Goal: Information Seeking & Learning: Learn about a topic

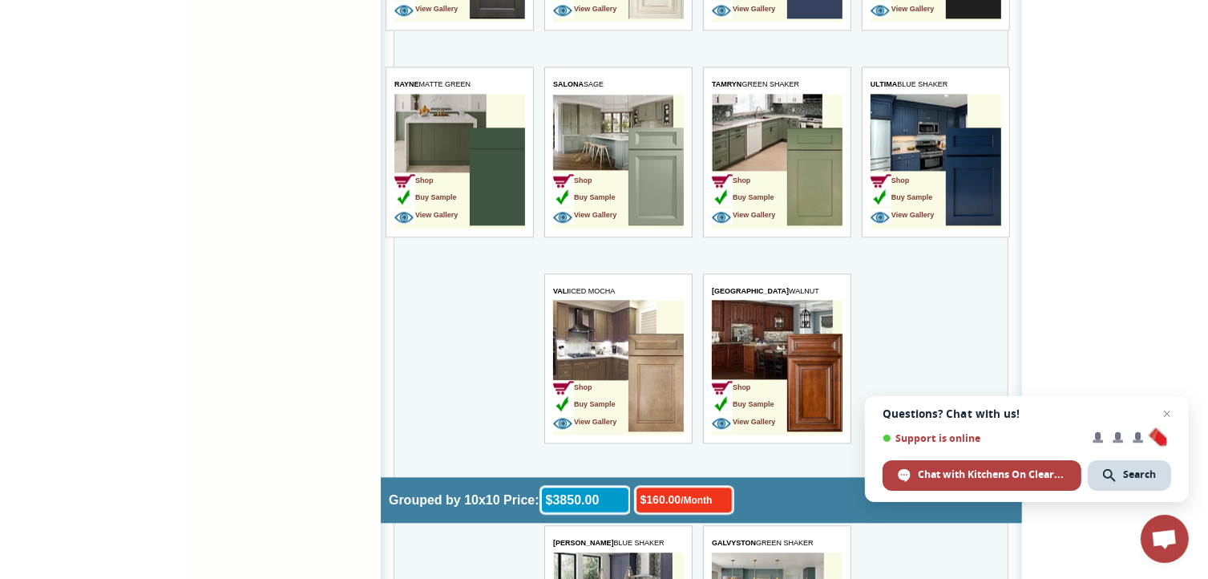
scroll to position [3578, 0]
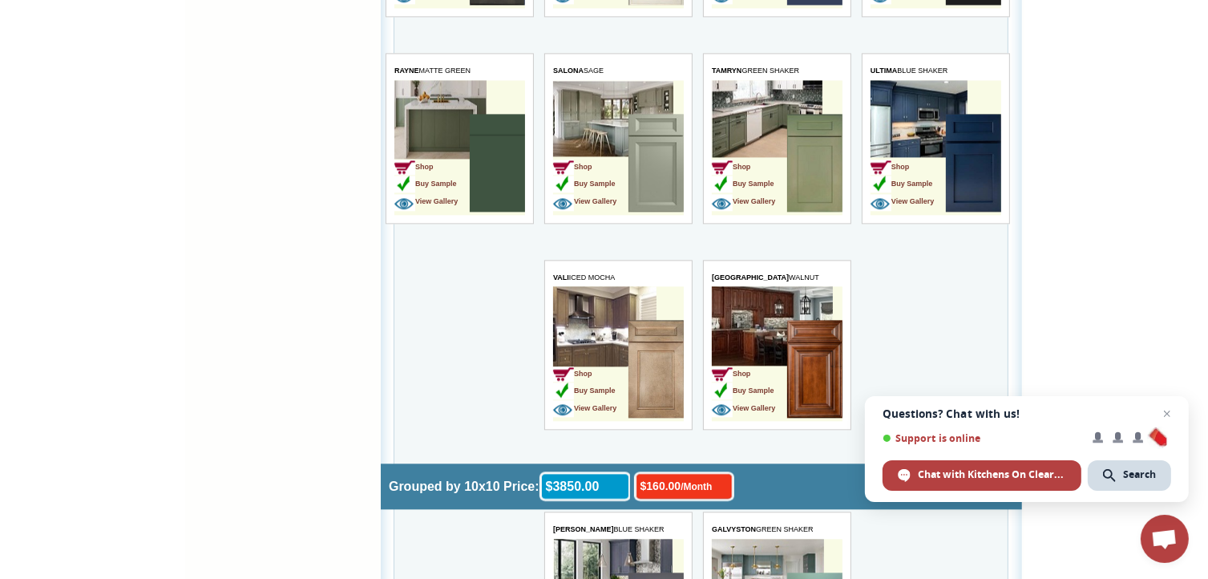
click at [668, 355] on img at bounding box center [654, 370] width 55 height 98
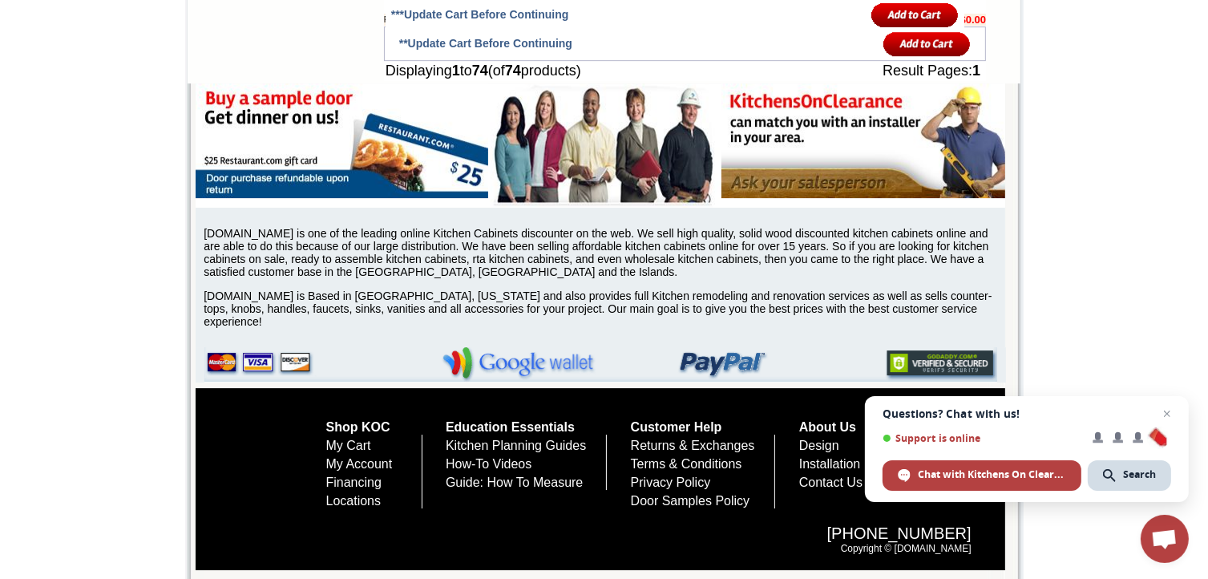
scroll to position [5289, 0]
drag, startPoint x: 1215, startPoint y: 60, endPoint x: 1175, endPoint y: 536, distance: 477.7
click at [1167, 417] on span "Close chat" at bounding box center [1166, 413] width 19 height 19
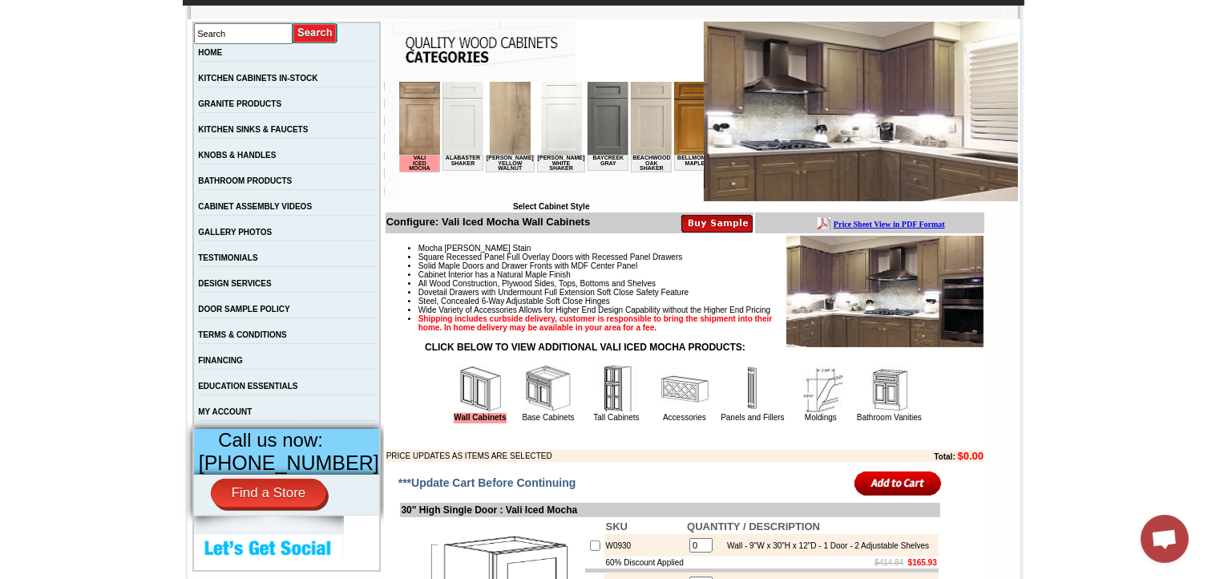
scroll to position [366, 0]
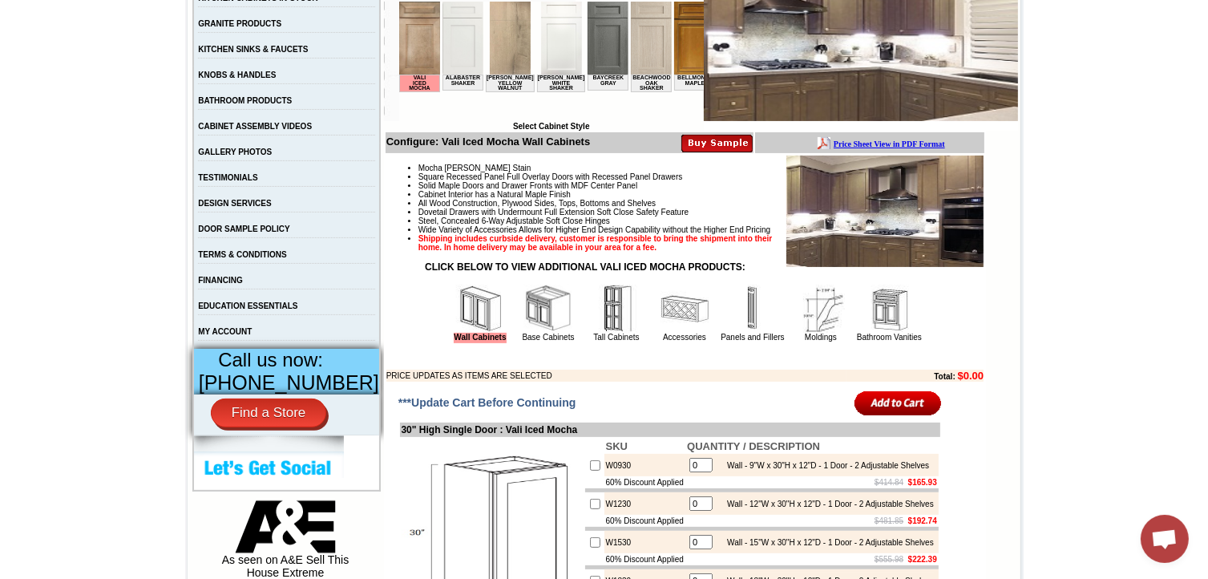
click at [538, 333] on img at bounding box center [548, 308] width 48 height 48
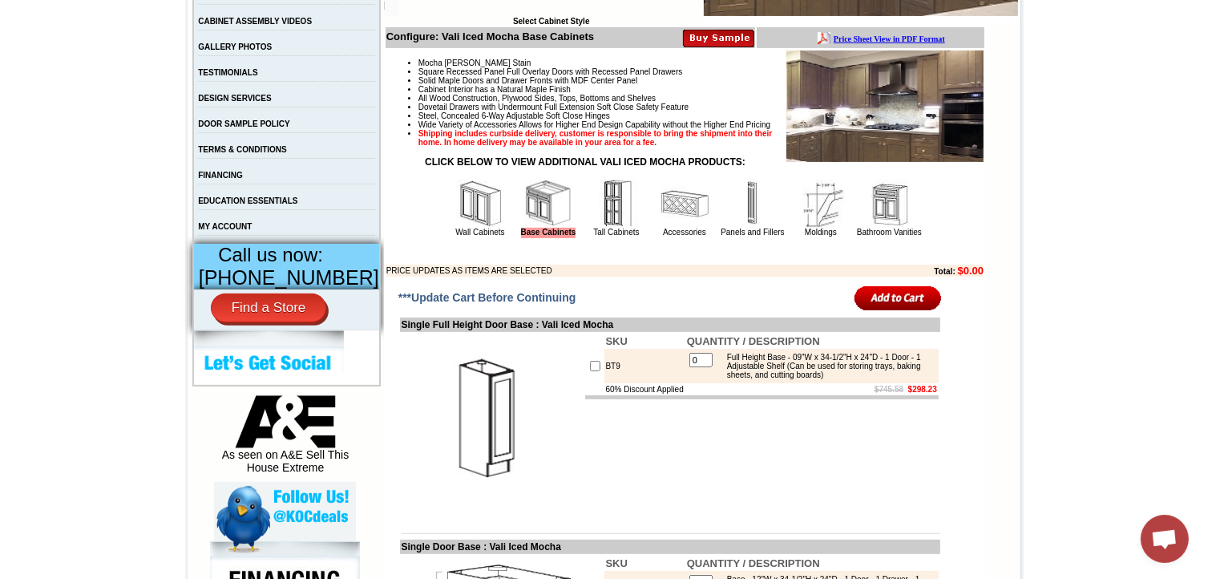
scroll to position [491, 0]
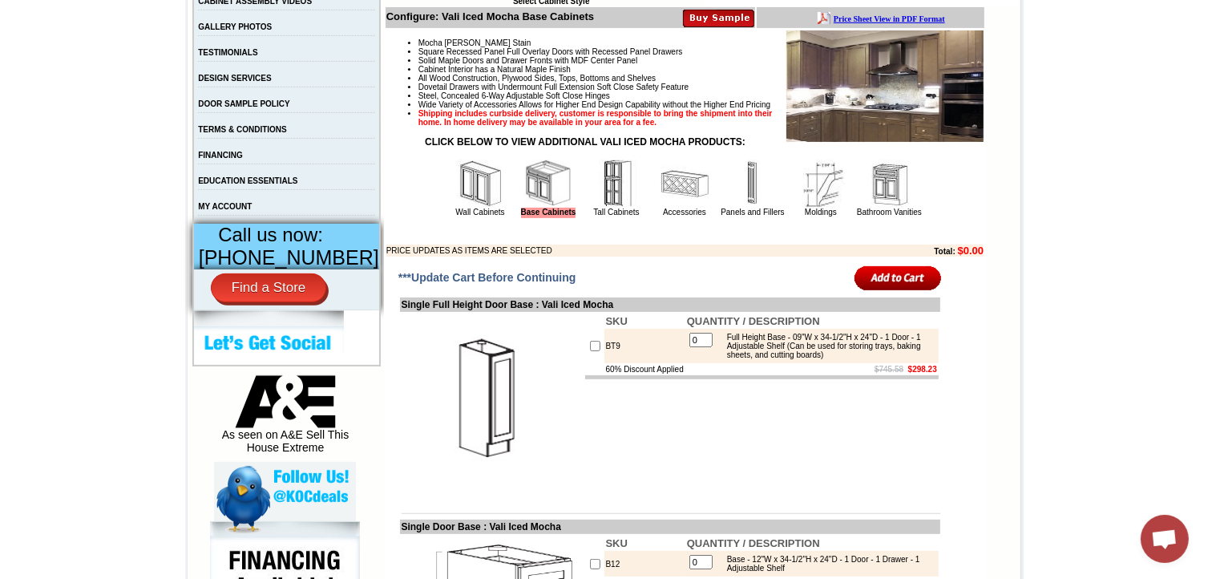
click at [599, 208] on img at bounding box center [616, 183] width 48 height 48
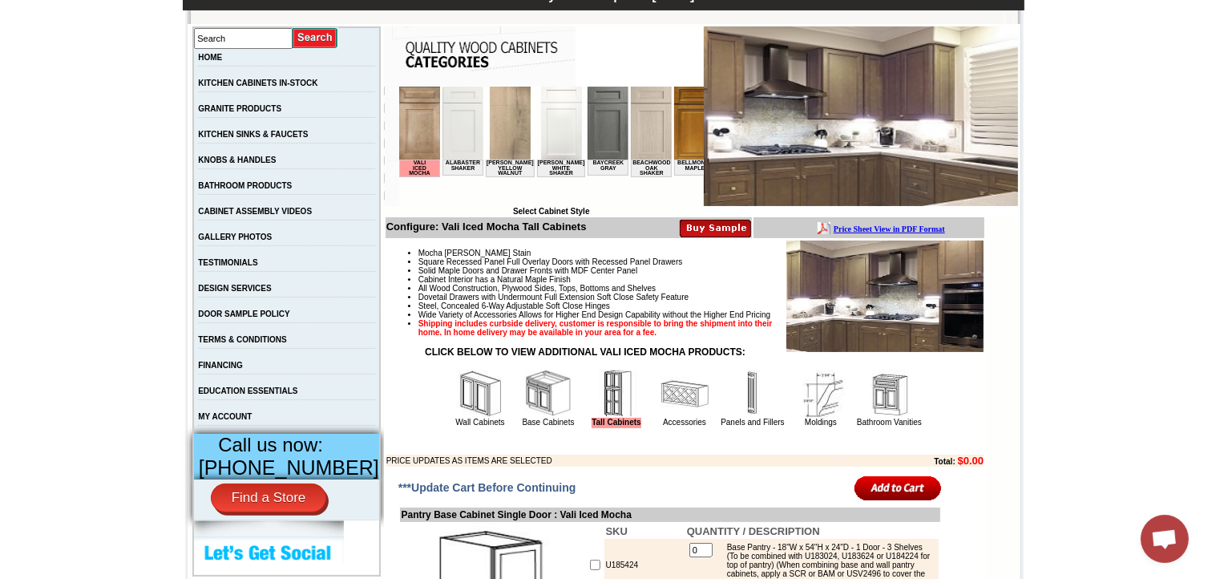
scroll to position [321, 0]
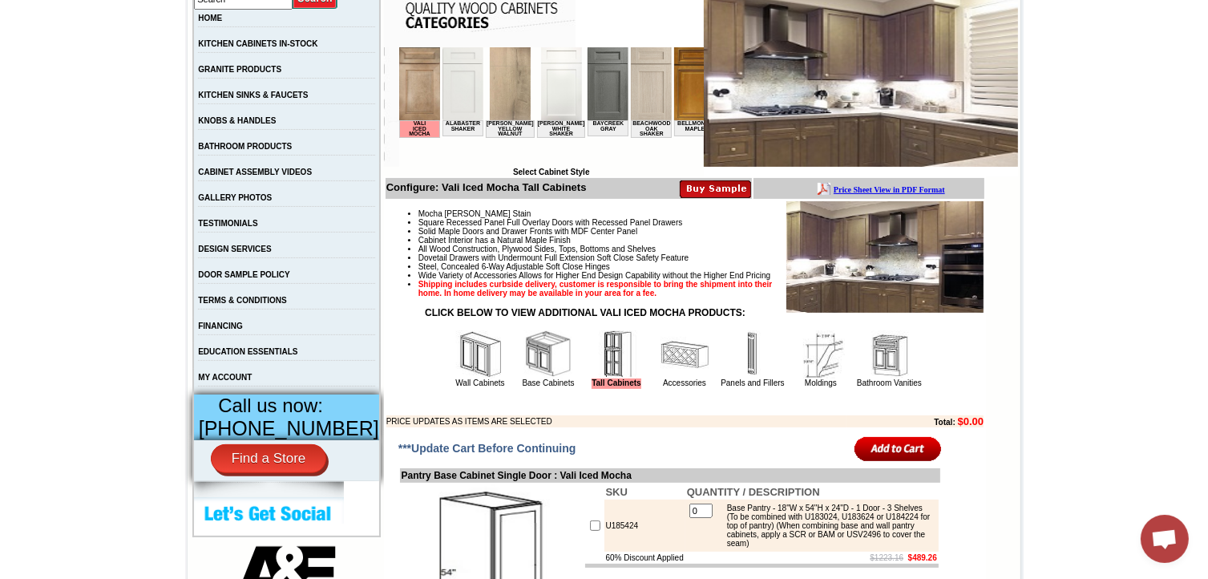
click at [524, 378] on img at bounding box center [548, 354] width 48 height 48
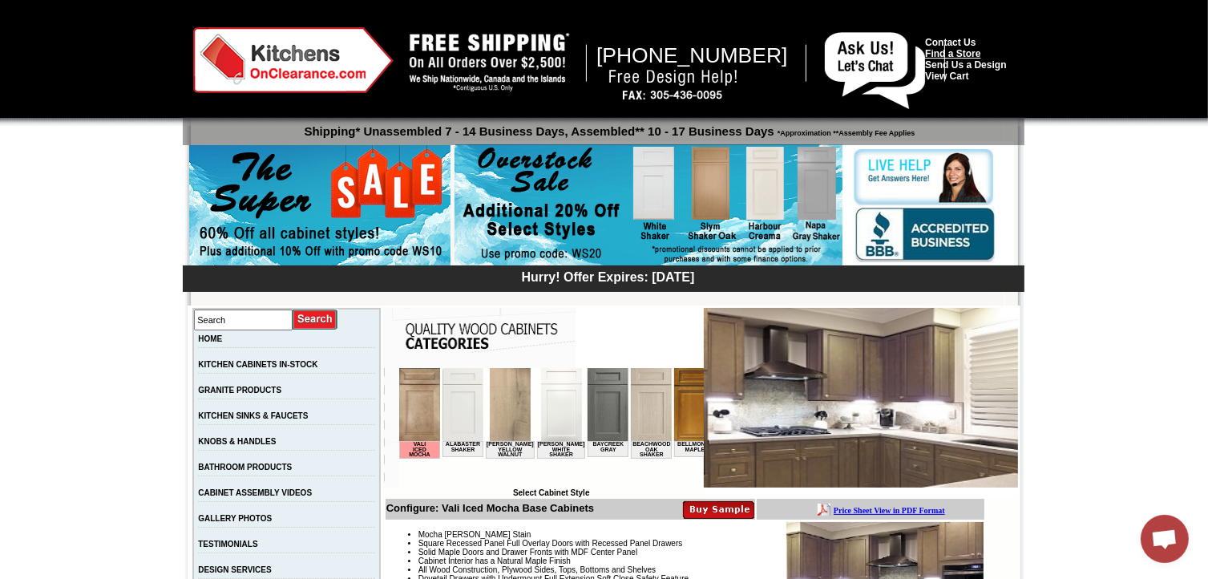
click at [939, 55] on link "Find a Store" at bounding box center [952, 53] width 55 height 11
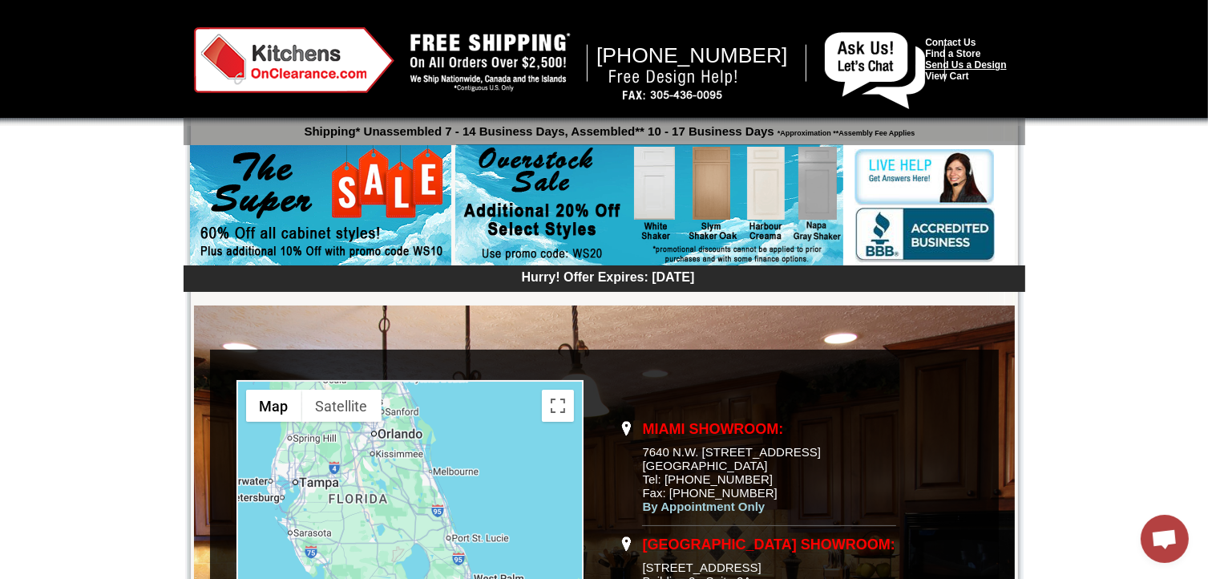
click at [1006, 69] on link "Send Us a Design" at bounding box center [965, 64] width 81 height 11
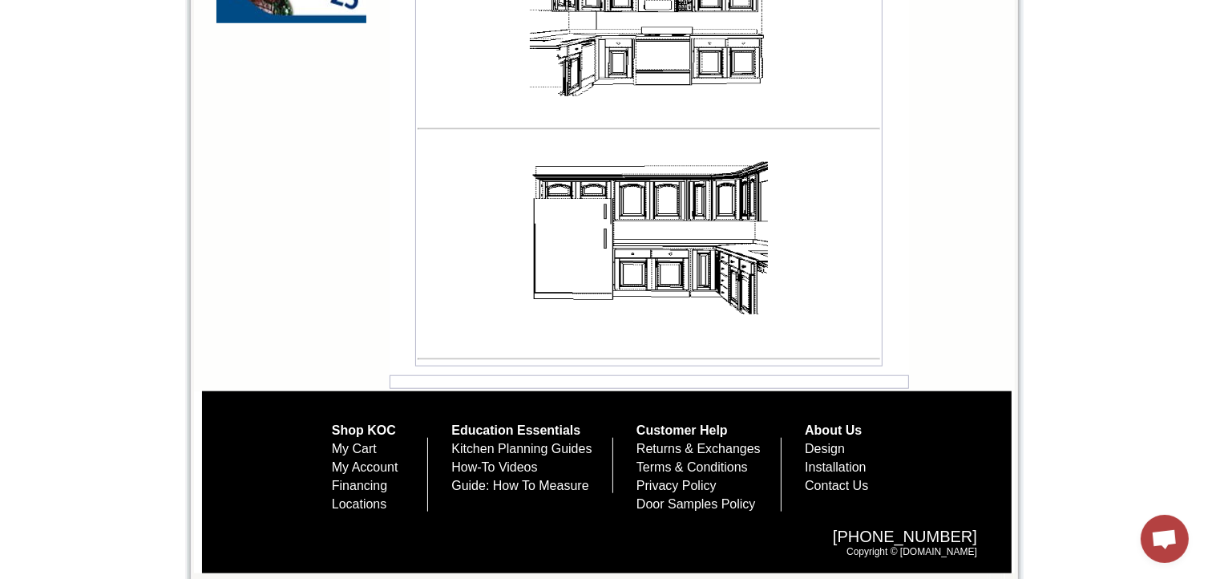
scroll to position [1534, 0]
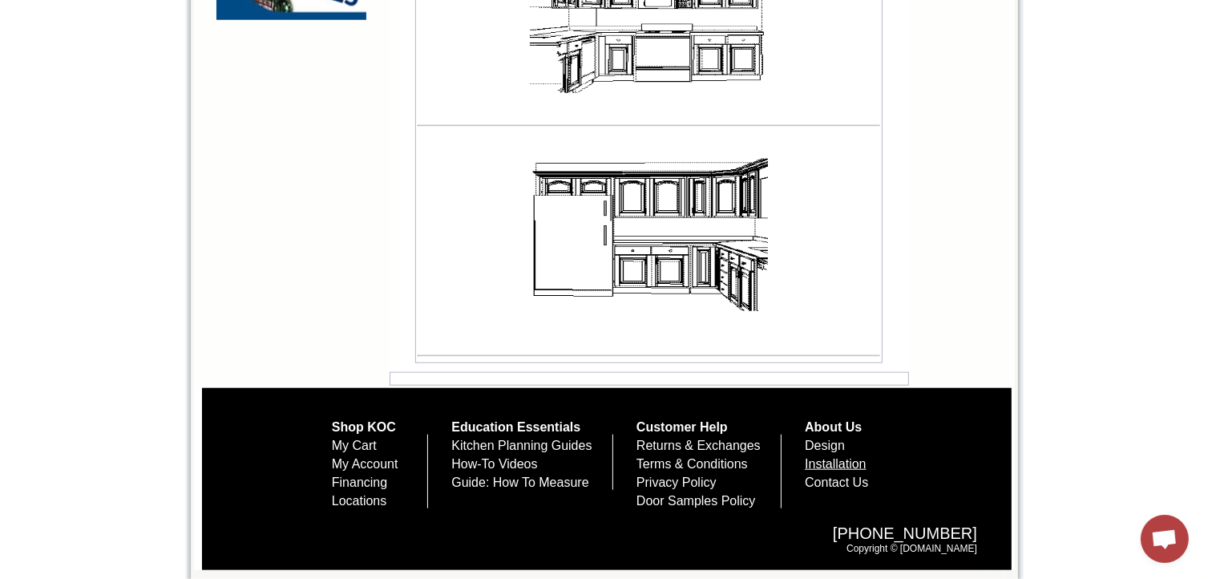
click at [860, 461] on link "Installation" at bounding box center [836, 464] width 62 height 14
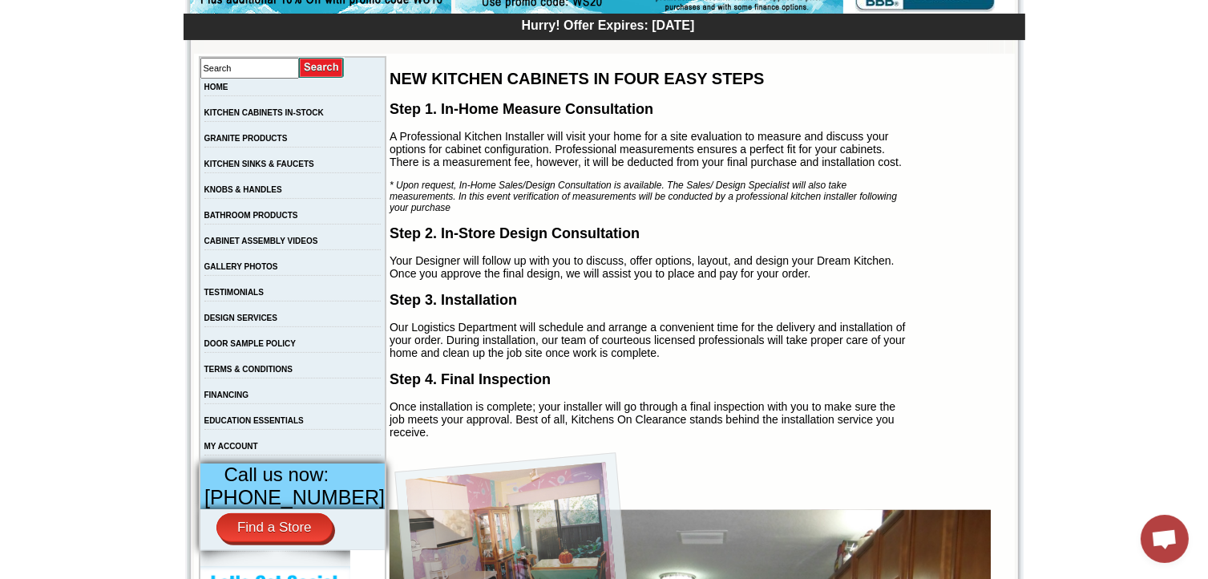
scroll to position [254, 0]
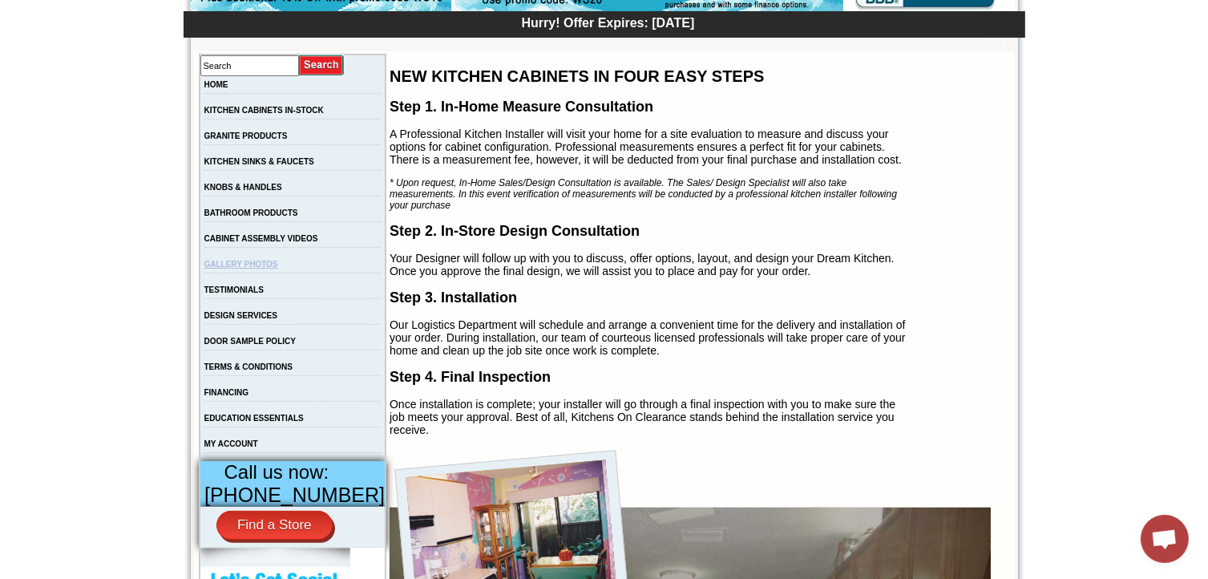
click at [253, 268] on link "GALLERY PHOTOS" at bounding box center [241, 264] width 74 height 9
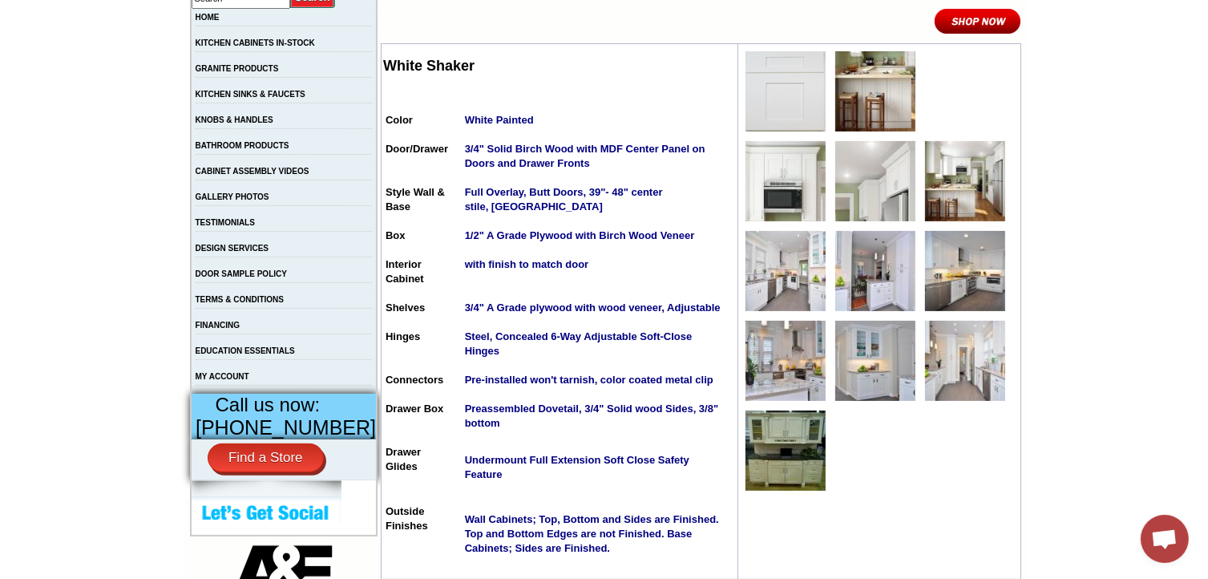
scroll to position [309, 0]
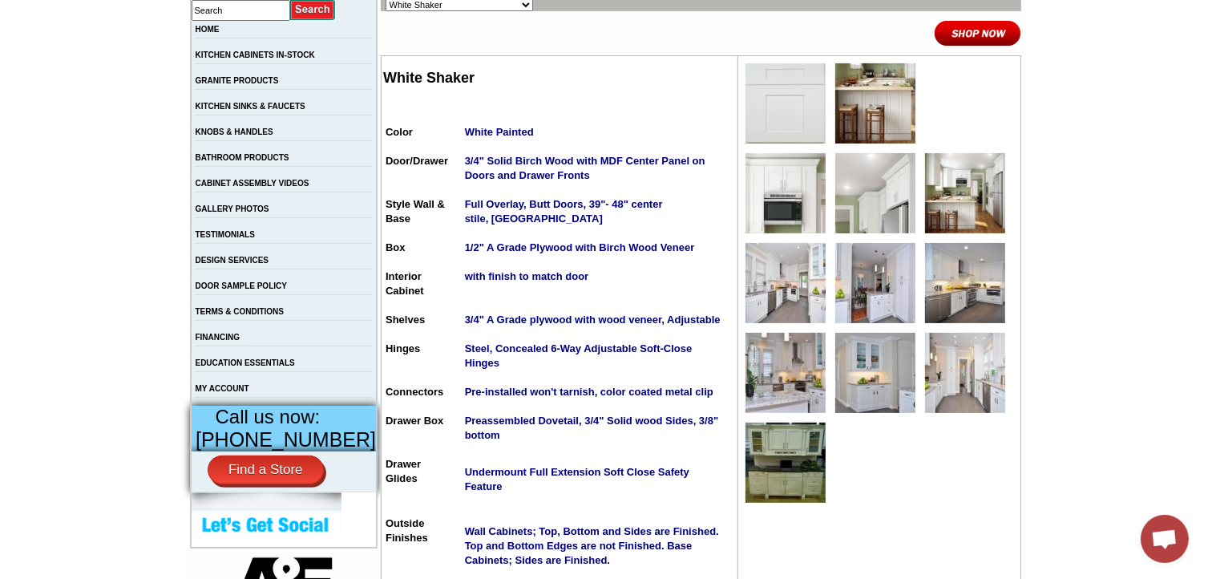
click at [785, 204] on img at bounding box center [785, 193] width 80 height 80
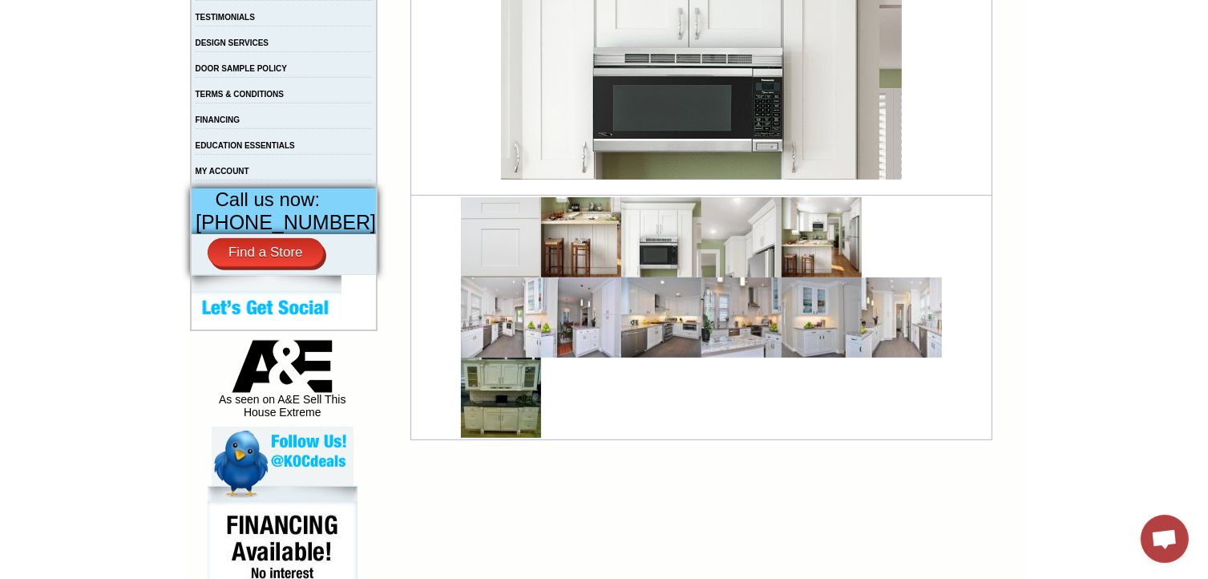
scroll to position [533, 0]
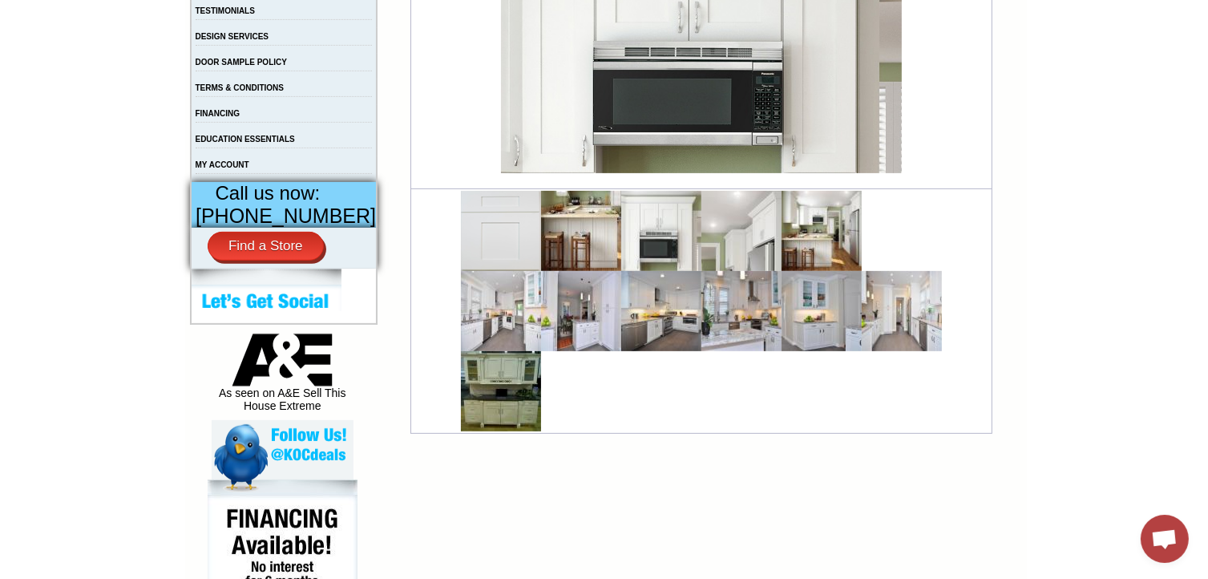
click at [660, 313] on img at bounding box center [661, 311] width 80 height 80
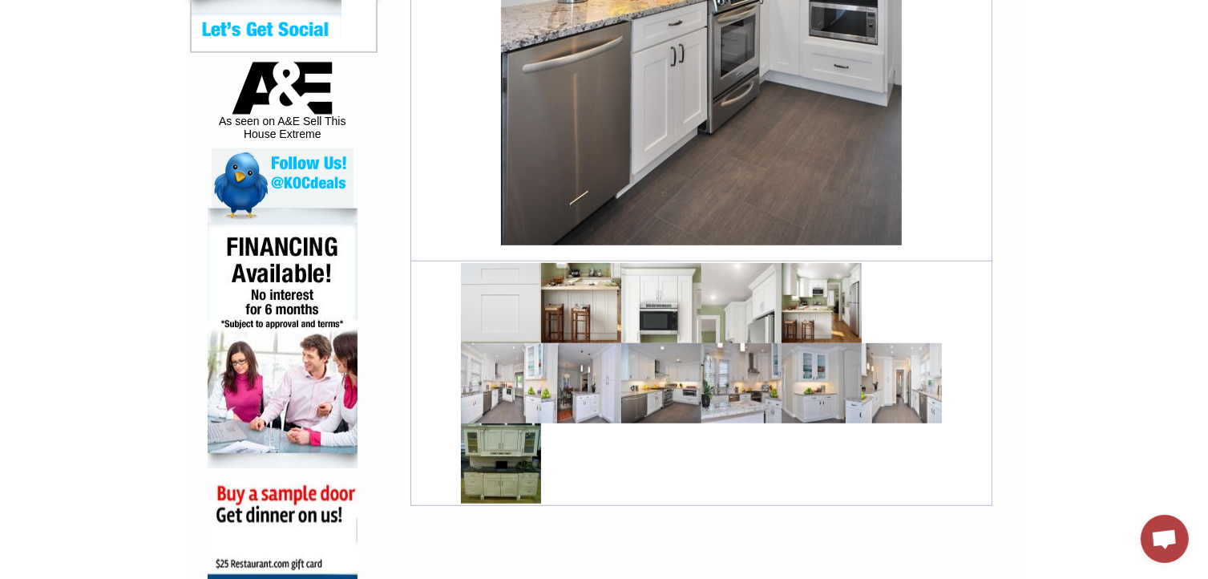
scroll to position [813, 0]
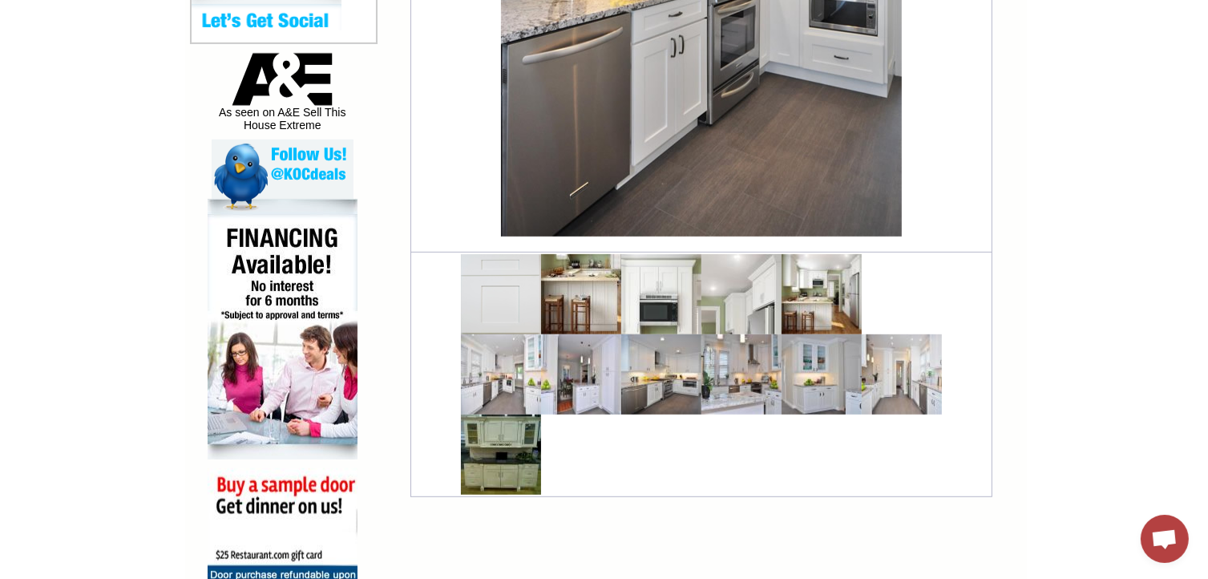
click at [499, 392] on img at bounding box center [501, 374] width 80 height 80
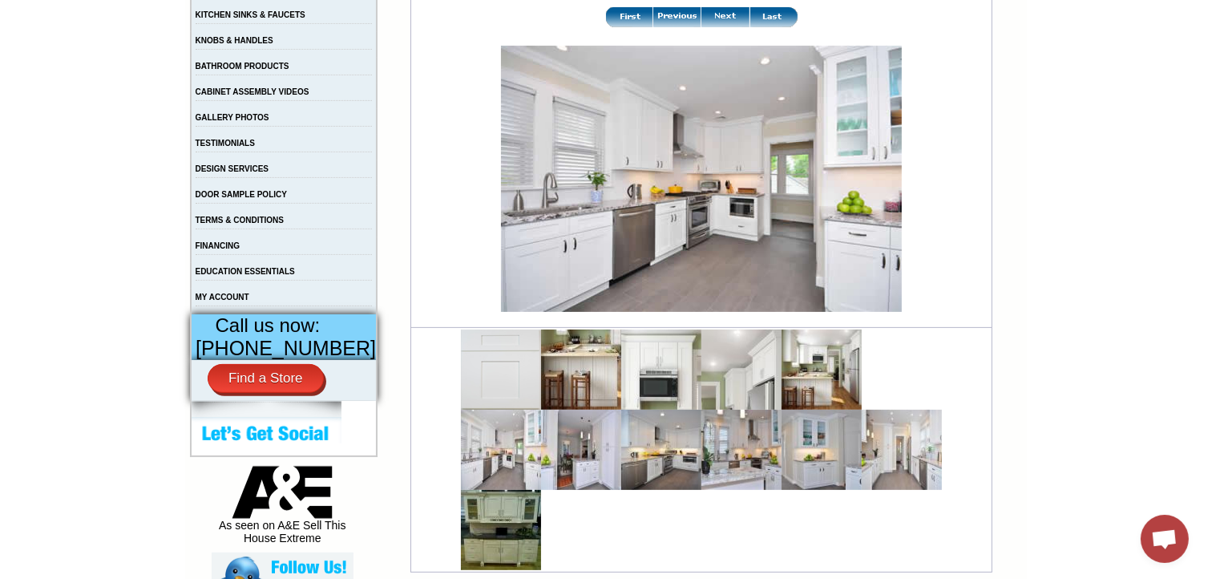
scroll to position [409, 0]
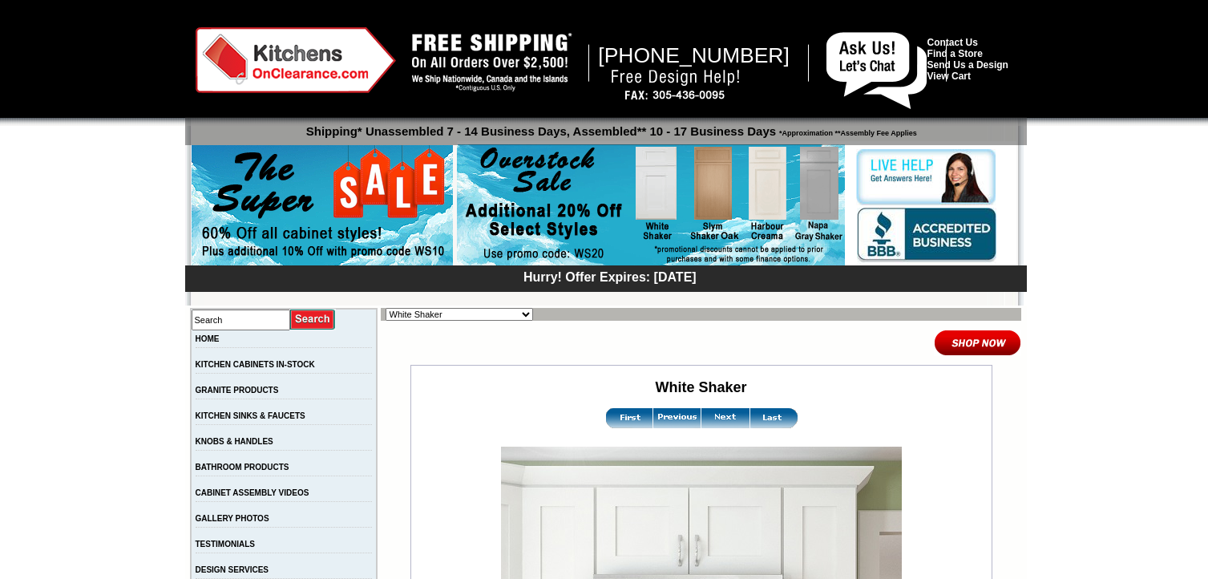
scroll to position [533, 0]
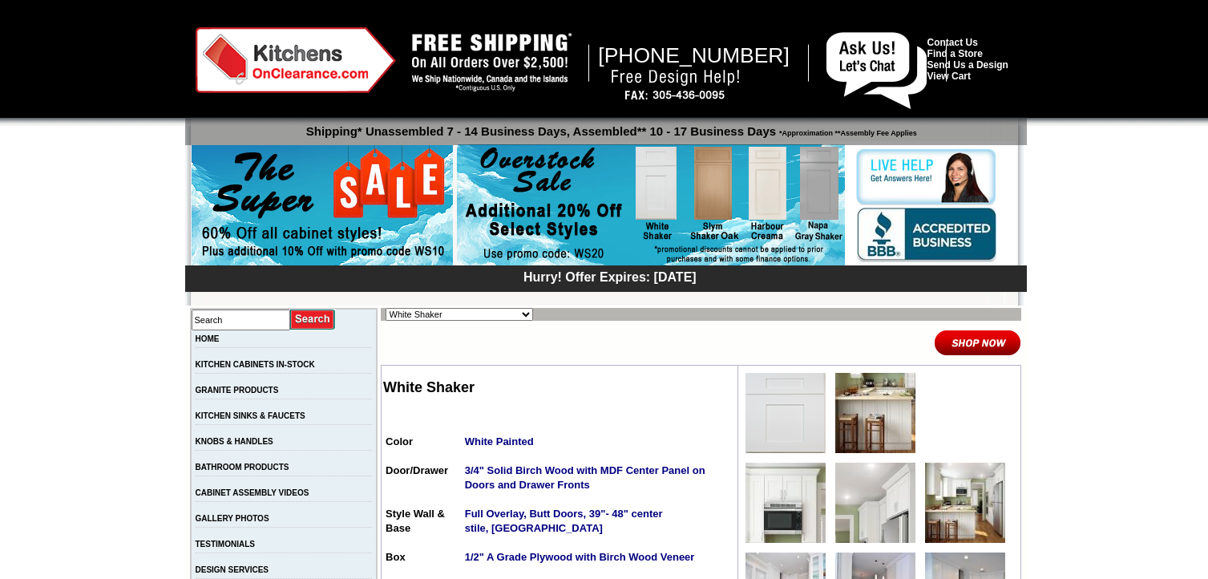
scroll to position [309, 0]
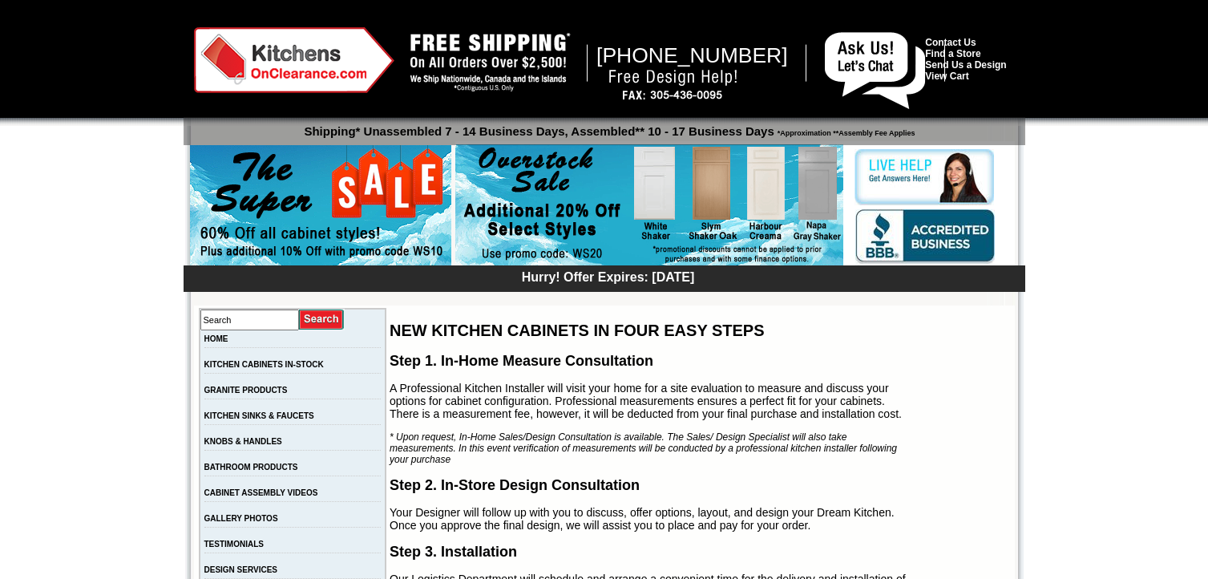
scroll to position [254, 0]
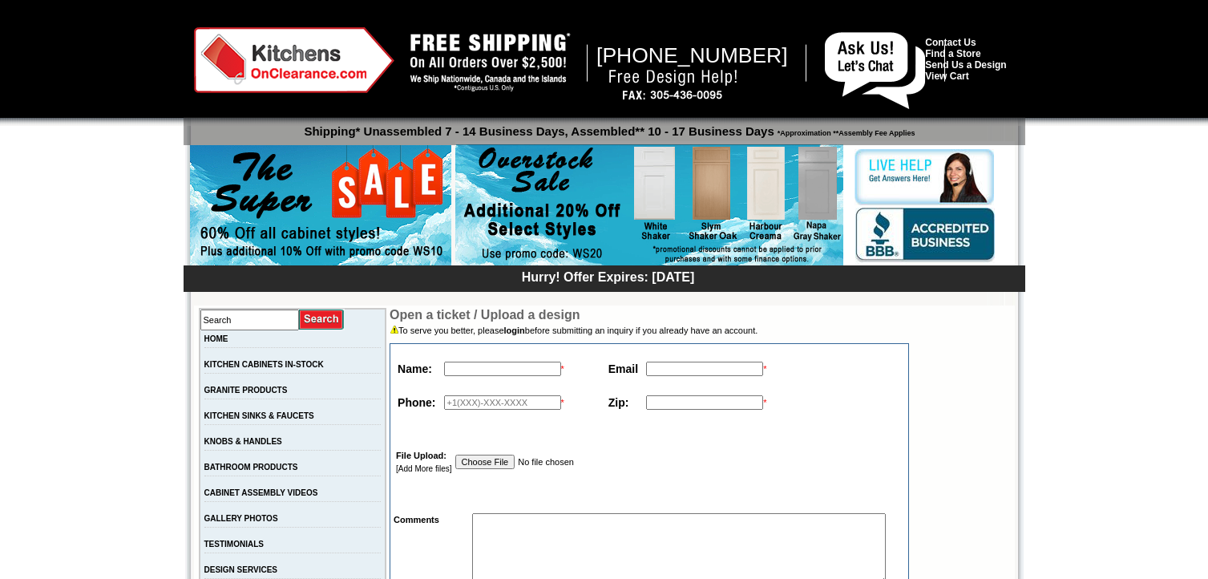
scroll to position [1534, 0]
